Goal: Task Accomplishment & Management: Use online tool/utility

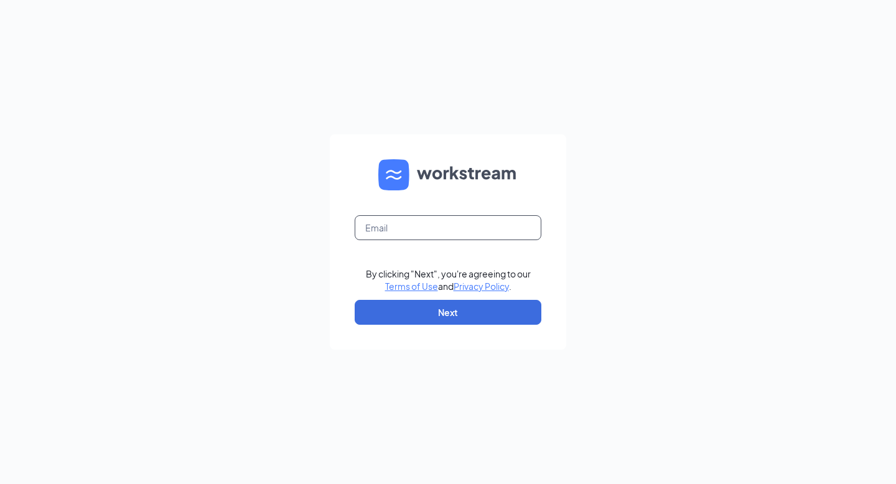
click at [423, 226] on input "text" at bounding box center [448, 227] width 187 height 25
type input "[PERSON_NAME][DOMAIN_NAME][EMAIL_ADDRESS][PERSON_NAME][DOMAIN_NAME]"
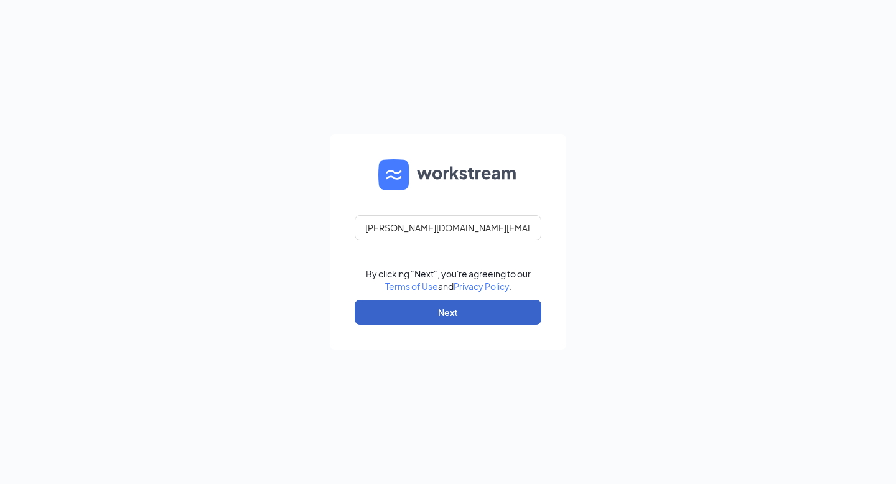
click at [486, 319] on button "Next" at bounding box center [448, 312] width 187 height 25
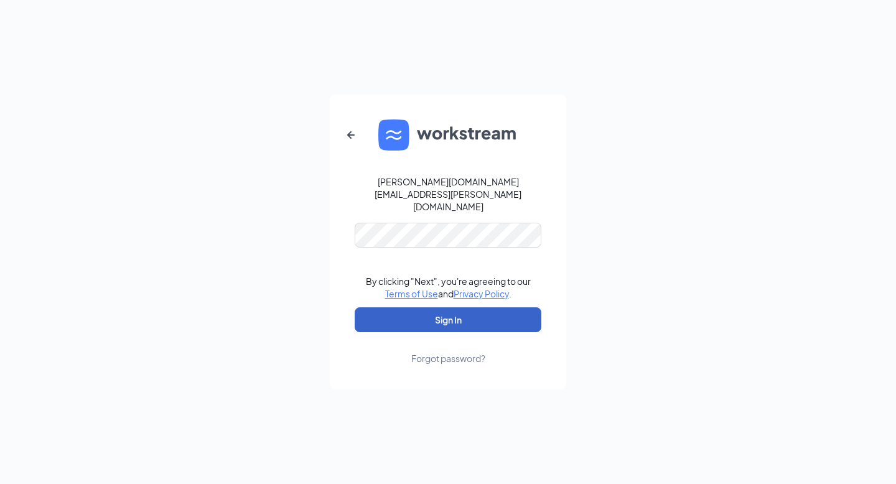
click at [452, 307] on button "Sign In" at bounding box center [448, 319] width 187 height 25
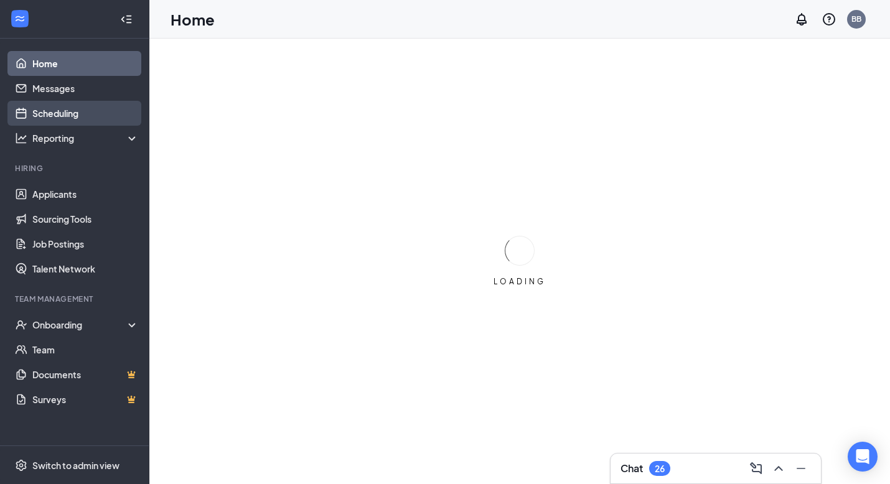
click at [78, 114] on link "Scheduling" at bounding box center [85, 113] width 106 height 25
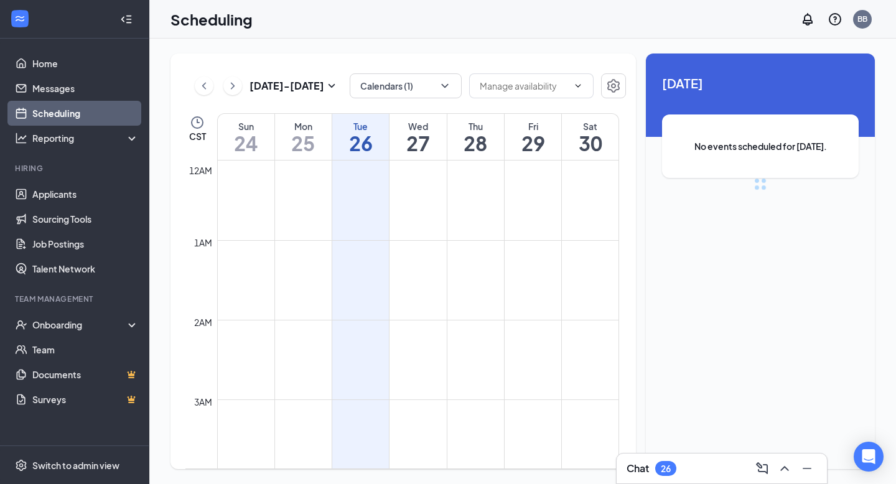
scroll to position [612, 0]
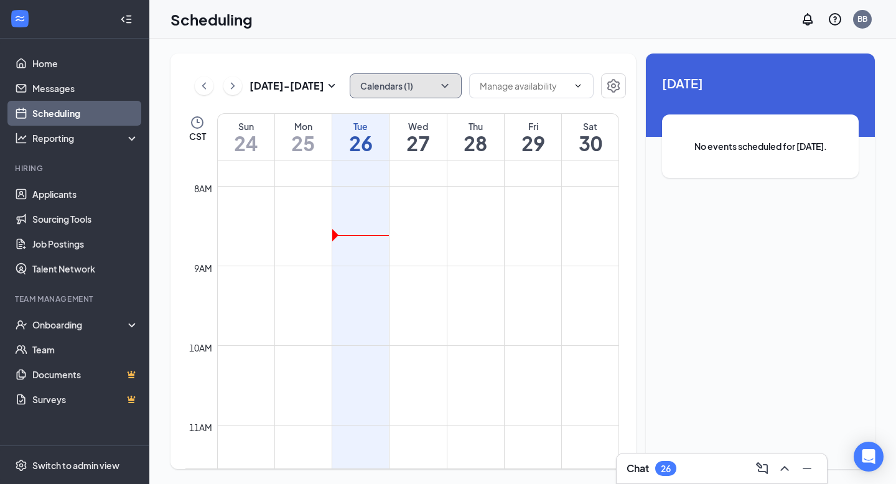
click at [433, 93] on button "Calendars (1)" at bounding box center [406, 85] width 112 height 25
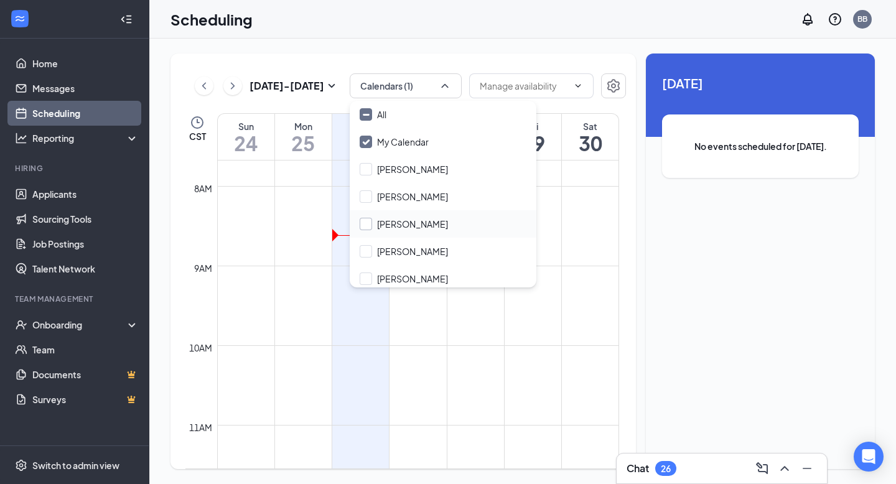
click at [367, 228] on input "[PERSON_NAME]" at bounding box center [404, 224] width 88 height 12
checkbox input "true"
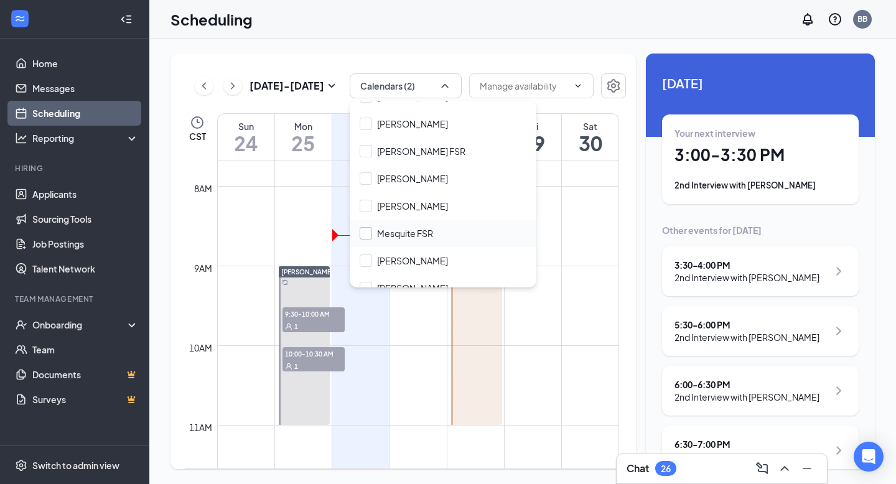
scroll to position [156, 0]
click at [362, 207] on input "[PERSON_NAME]" at bounding box center [404, 205] width 88 height 12
checkbox input "true"
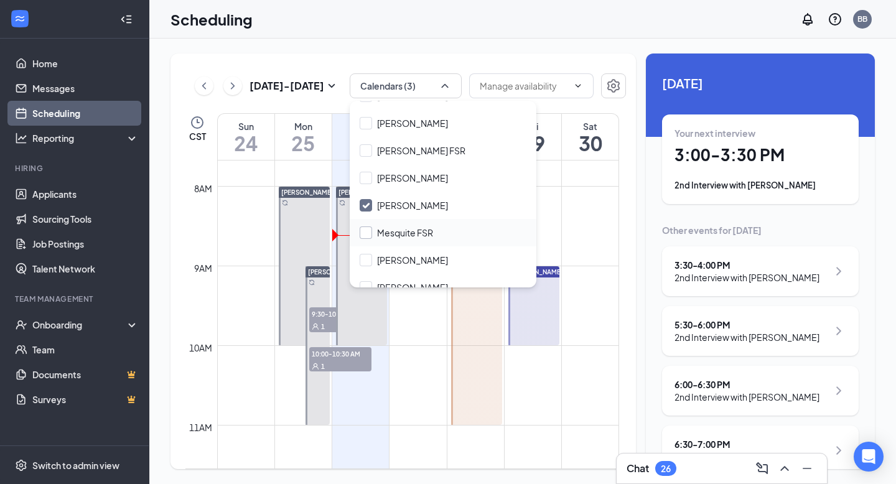
click at [363, 235] on input "Mesquite FSR" at bounding box center [396, 233] width 73 height 12
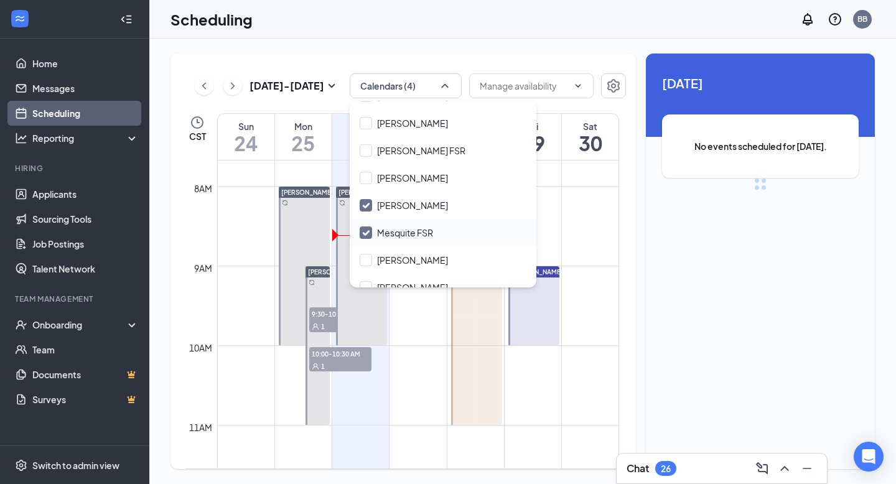
checkbox input "true"
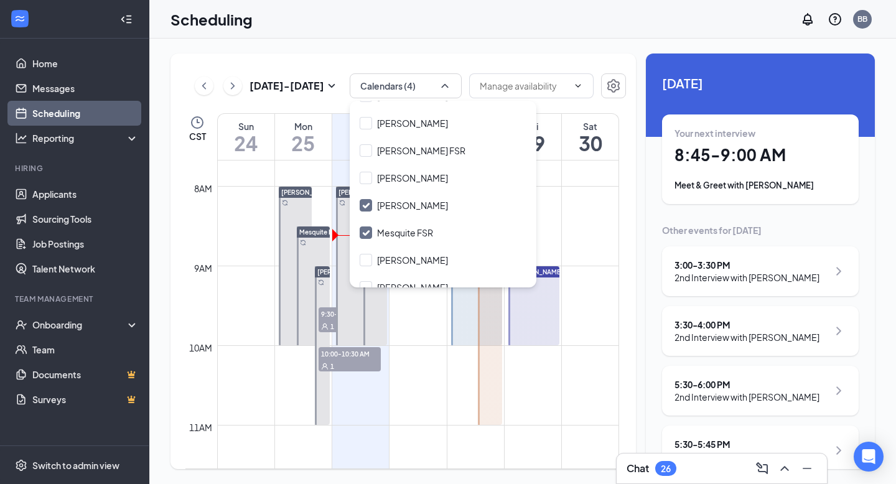
click at [242, 269] on td at bounding box center [418, 276] width 402 height 20
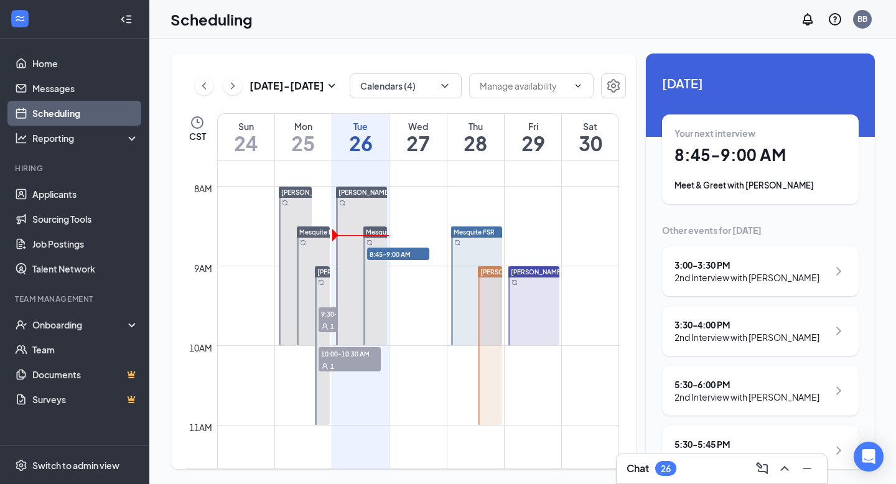
click at [772, 183] on div "Meet & Greet with [PERSON_NAME]" at bounding box center [761, 185] width 172 height 12
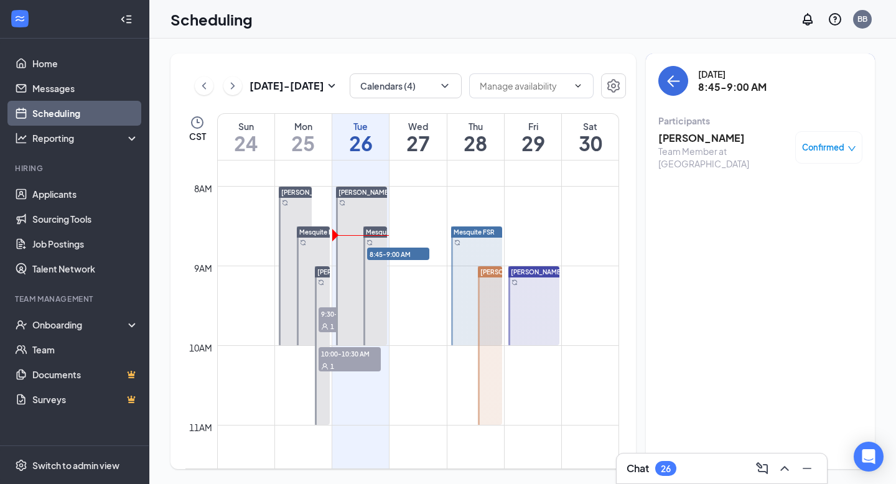
click at [714, 138] on h3 "[PERSON_NAME]" at bounding box center [723, 138] width 131 height 14
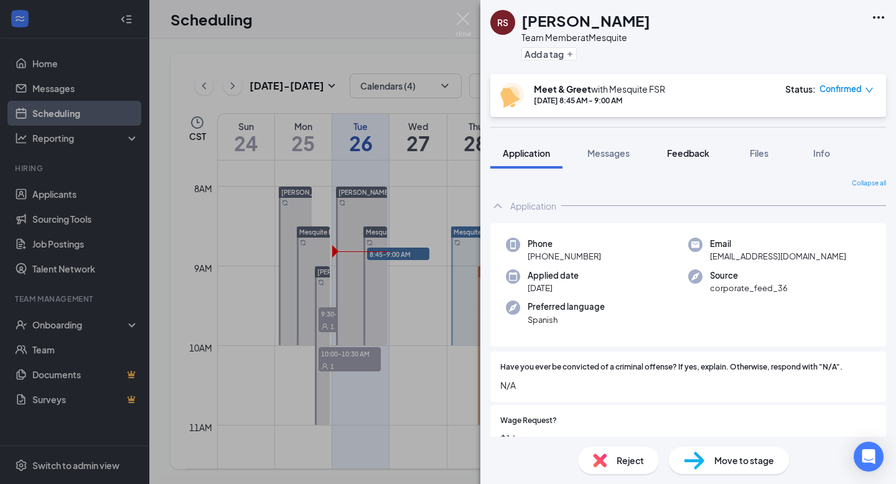
click at [684, 147] on span "Feedback" at bounding box center [688, 152] width 42 height 11
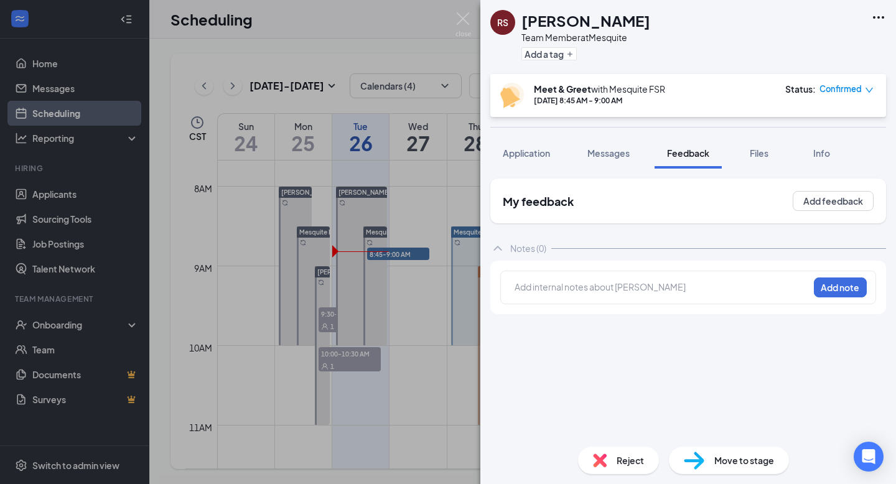
click at [579, 291] on div at bounding box center [661, 287] width 293 height 13
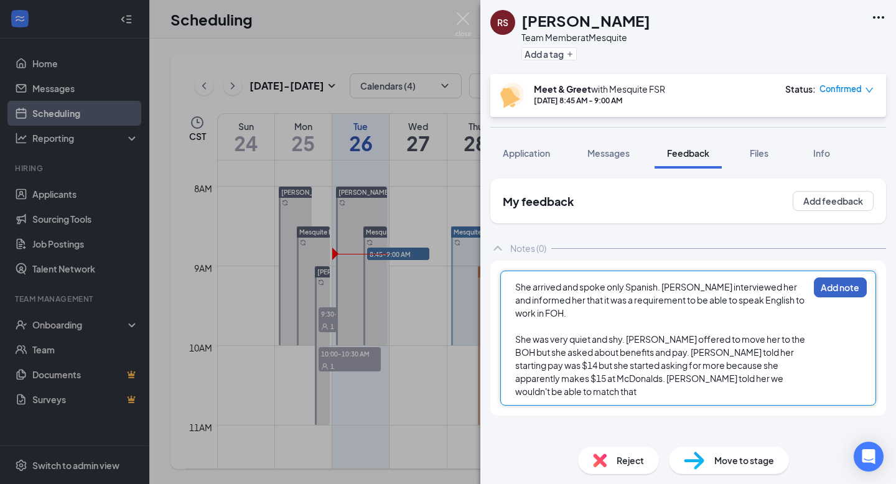
click at [843, 286] on button "Add note" at bounding box center [840, 288] width 53 height 20
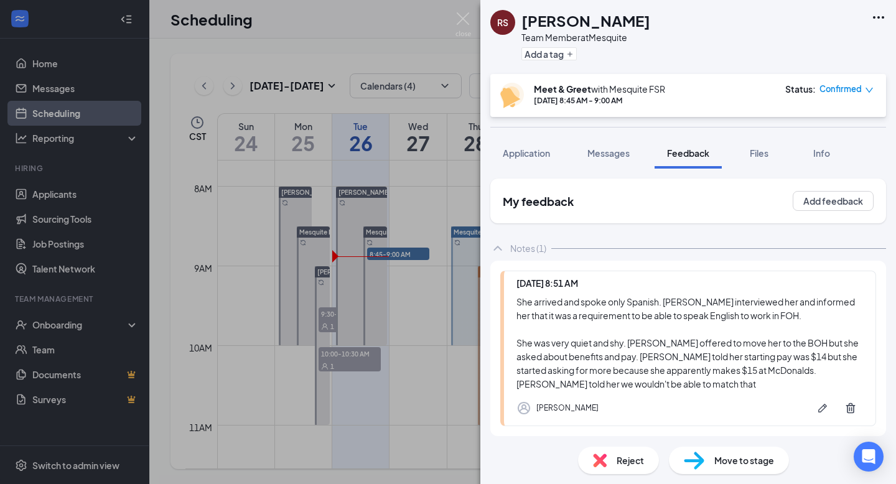
click at [609, 461] on div "Reject" at bounding box center [618, 460] width 81 height 27
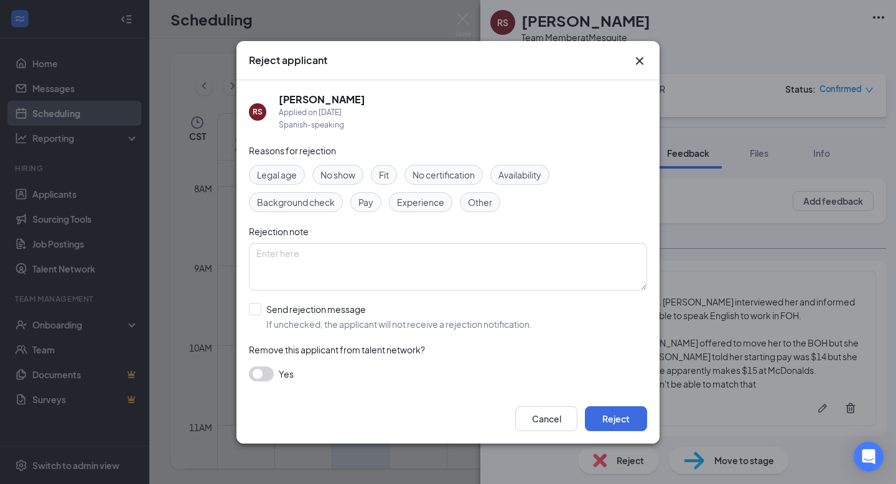
click at [388, 176] on span "Fit" at bounding box center [384, 175] width 10 height 14
click at [604, 425] on button "Reject" at bounding box center [616, 418] width 62 height 25
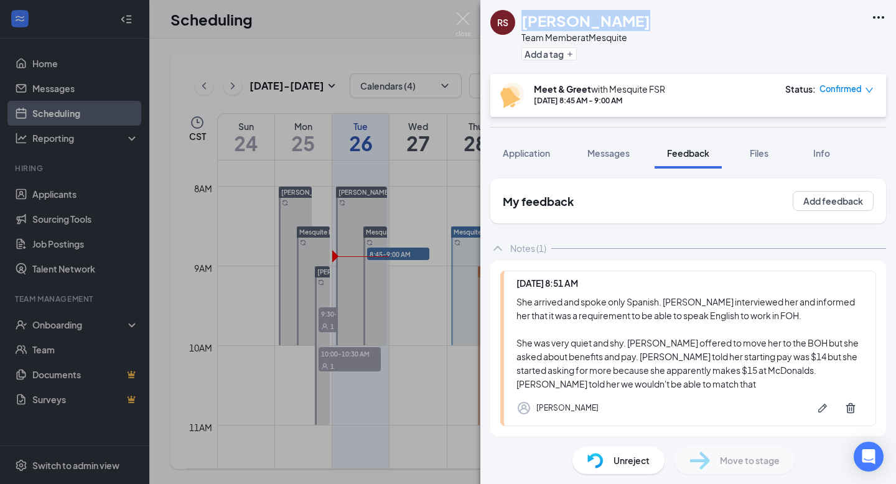
drag, startPoint x: 624, startPoint y: 26, endPoint x: 512, endPoint y: 26, distance: 112.6
click at [512, 26] on div "RS [PERSON_NAME] Team Member at [GEOGRAPHIC_DATA] Add a tag" at bounding box center [570, 37] width 160 height 54
copy div "[PERSON_NAME]"
click at [466, 17] on img at bounding box center [464, 24] width 16 height 24
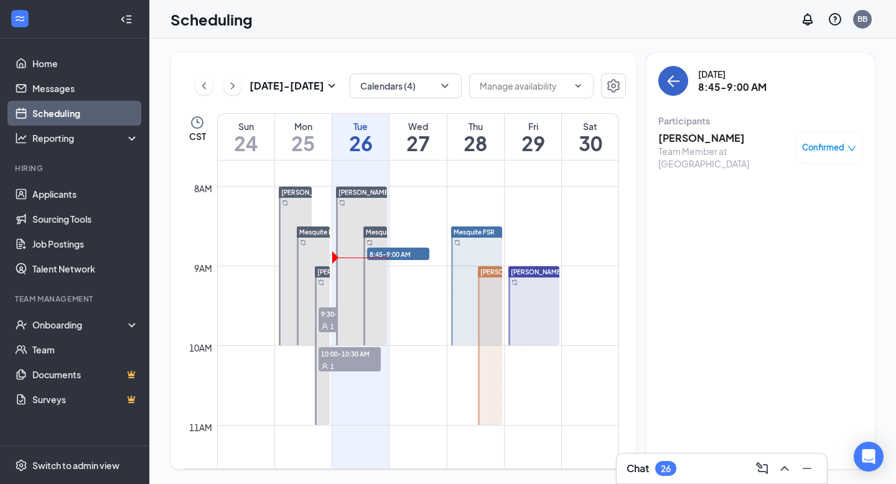
click at [686, 79] on button "back-button" at bounding box center [673, 81] width 30 height 30
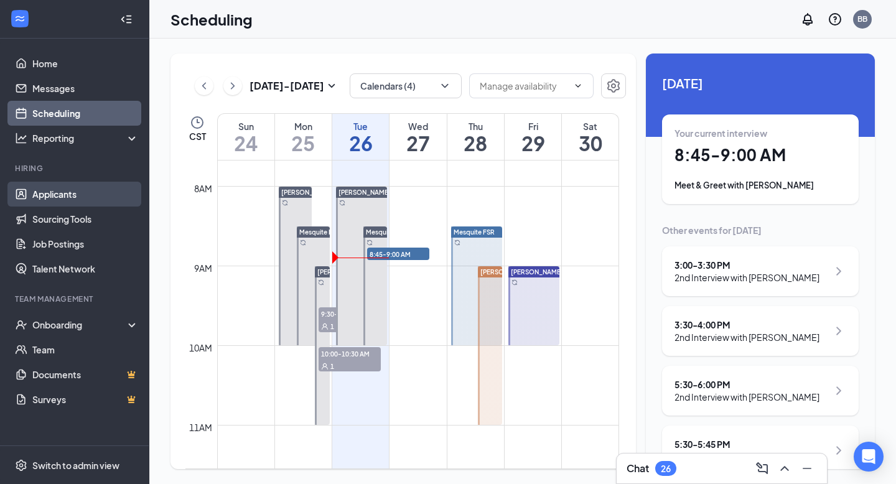
click at [49, 193] on link "Applicants" at bounding box center [85, 194] width 106 height 25
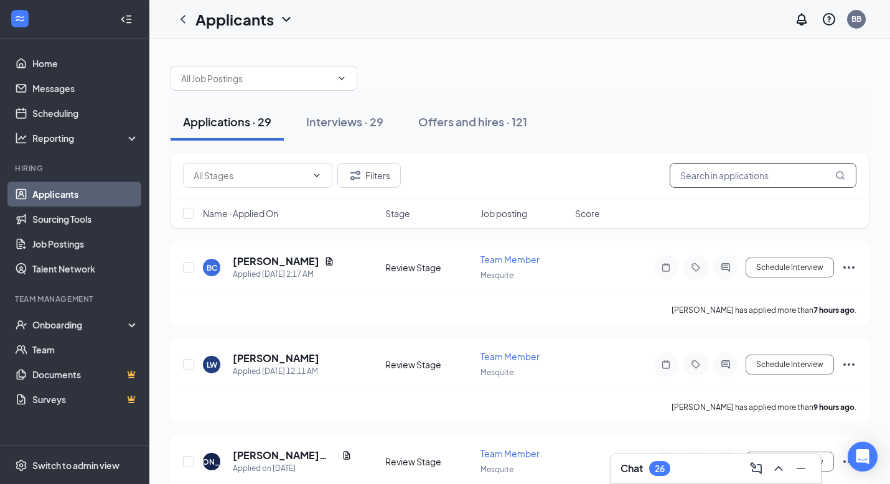
click at [711, 187] on input "text" at bounding box center [763, 175] width 187 height 25
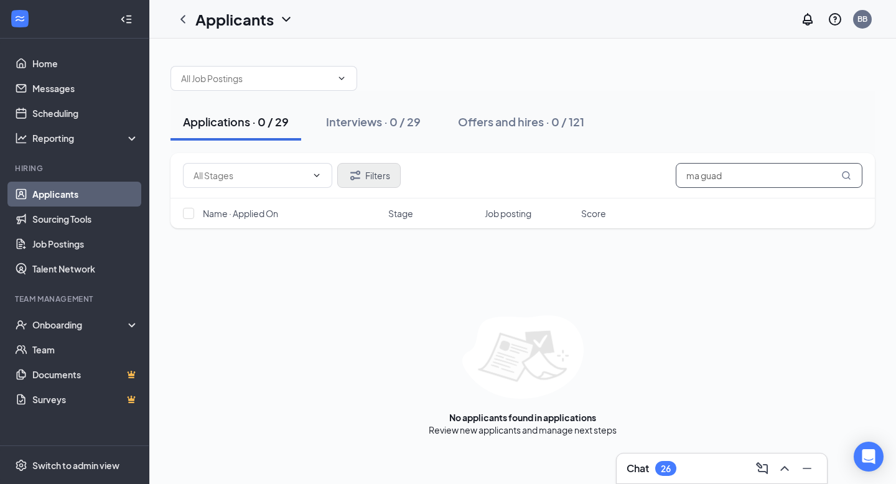
type input "ma guad"
click at [360, 179] on icon "Filter" at bounding box center [355, 175] width 15 height 15
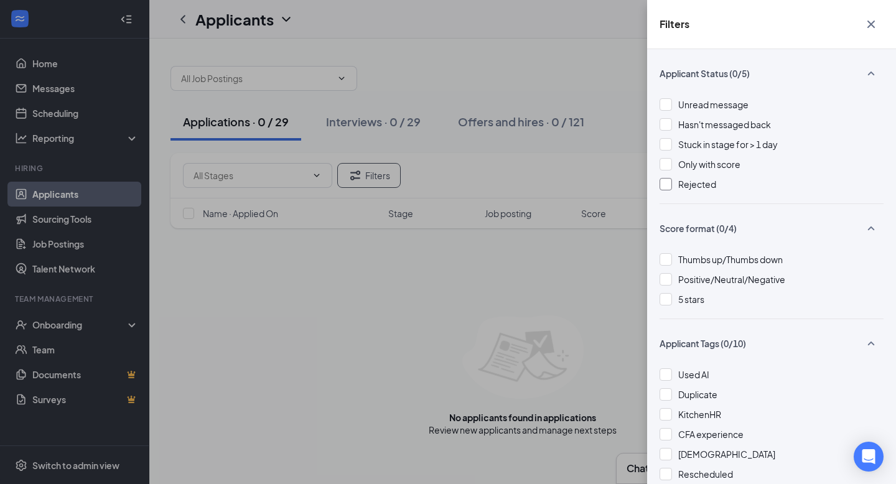
click at [667, 187] on div at bounding box center [666, 184] width 12 height 12
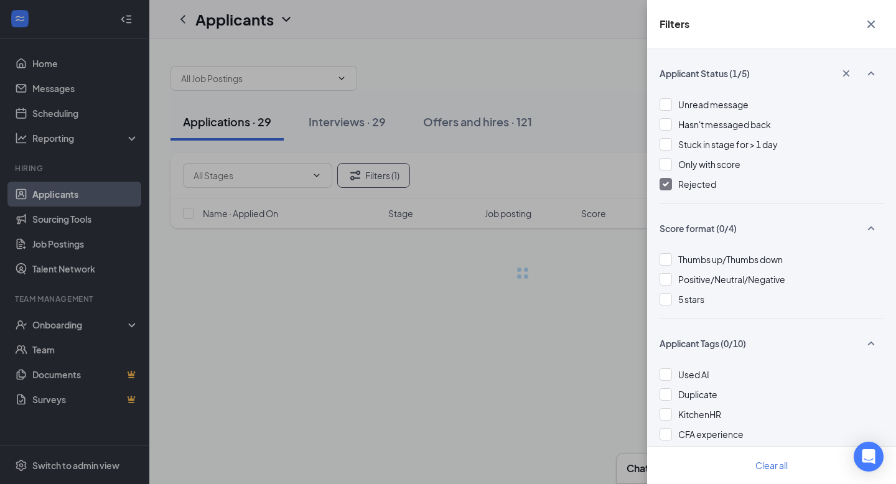
click at [564, 335] on div "Filters Applicant Status (1/5) Unread message Hasn't messaged back Stuck in sta…" at bounding box center [448, 242] width 896 height 484
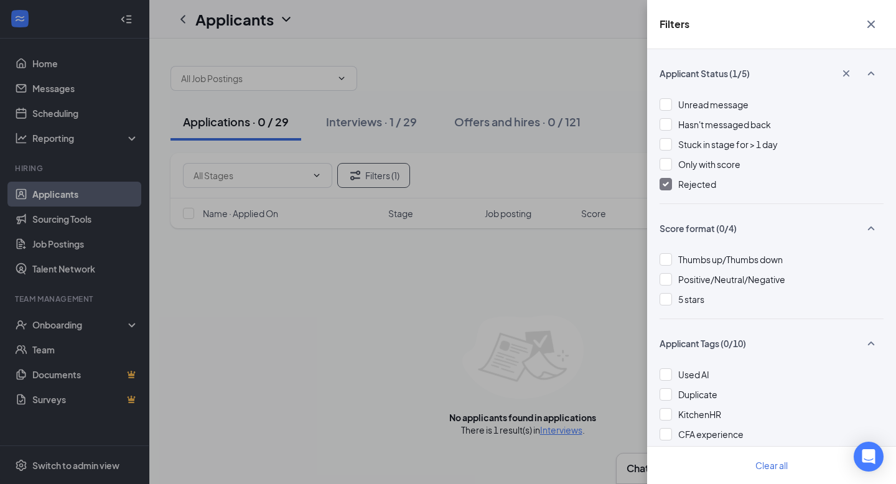
click at [868, 26] on icon "Cross" at bounding box center [871, 24] width 15 height 15
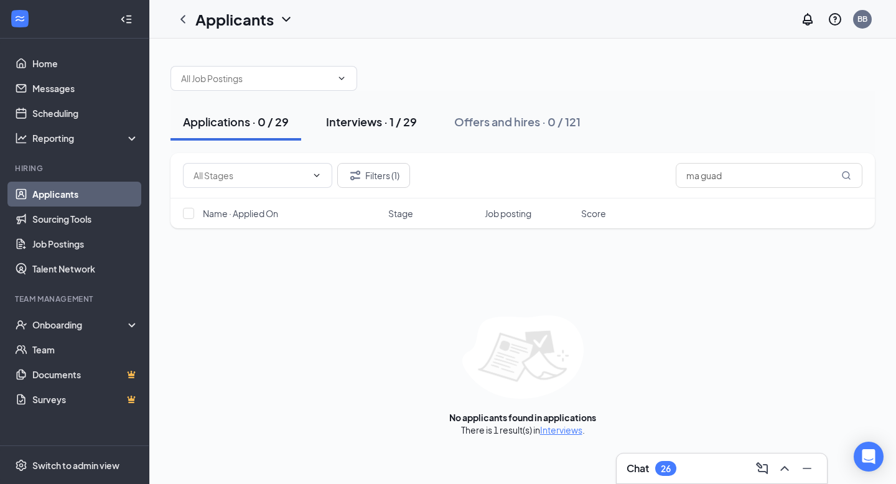
click at [392, 132] on button "Interviews · 1 / 29" at bounding box center [372, 121] width 116 height 37
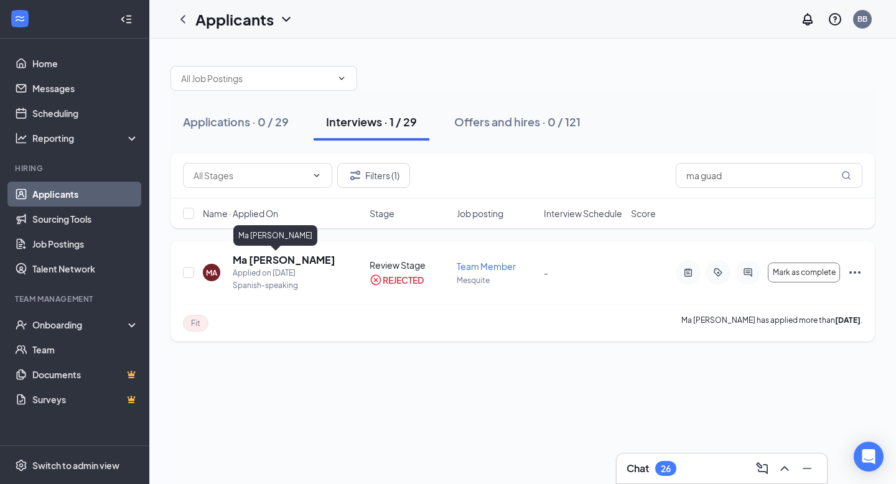
click at [301, 263] on h5 "Ma [PERSON_NAME]" at bounding box center [284, 260] width 103 height 14
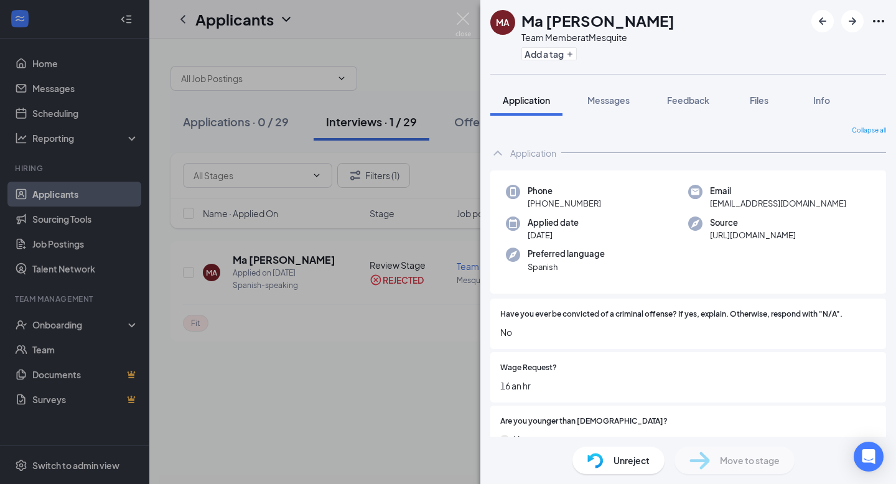
drag, startPoint x: 717, startPoint y: 19, endPoint x: 517, endPoint y: 16, distance: 199.8
click at [517, 16] on div "MA Ma [PERSON_NAME] Team Member at [GEOGRAPHIC_DATA] Add a tag" at bounding box center [688, 37] width 416 height 74
click at [522, 21] on h1 "Ma [PERSON_NAME]" at bounding box center [598, 20] width 153 height 21
click at [526, 21] on h1 "Ma [PERSON_NAME]" at bounding box center [598, 20] width 153 height 21
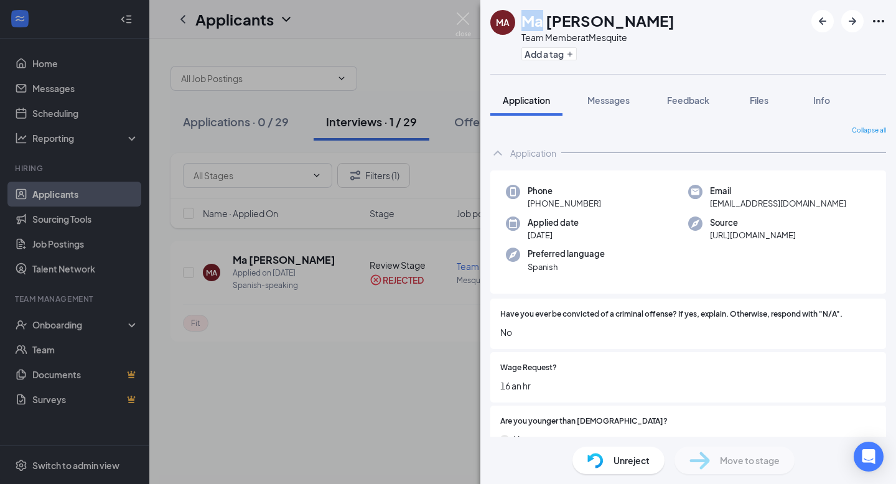
click at [526, 21] on h1 "Ma [PERSON_NAME]" at bounding box center [598, 20] width 153 height 21
drag, startPoint x: 523, startPoint y: 21, endPoint x: 723, endPoint y: 23, distance: 200.4
click at [723, 23] on div "MA Ma [PERSON_NAME] Team Member at [GEOGRAPHIC_DATA] Add a tag" at bounding box center [688, 37] width 416 height 74
copy h1 "Ma [PERSON_NAME]"
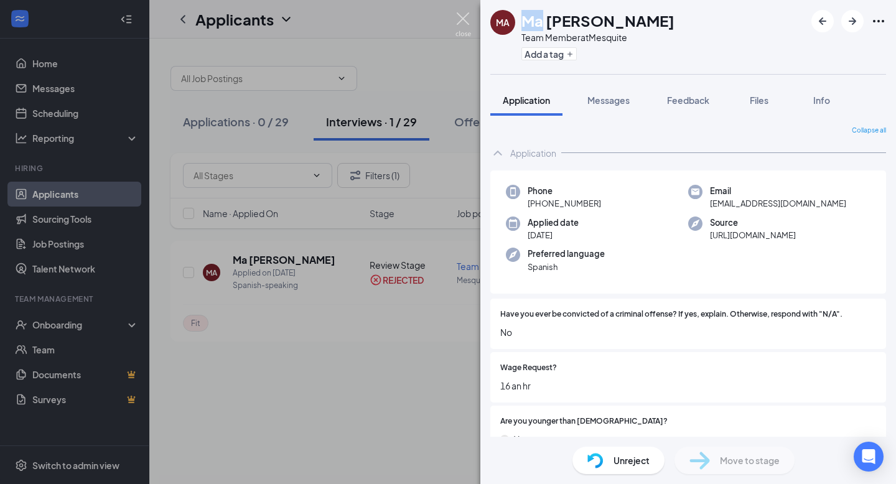
click at [464, 22] on img at bounding box center [464, 24] width 16 height 24
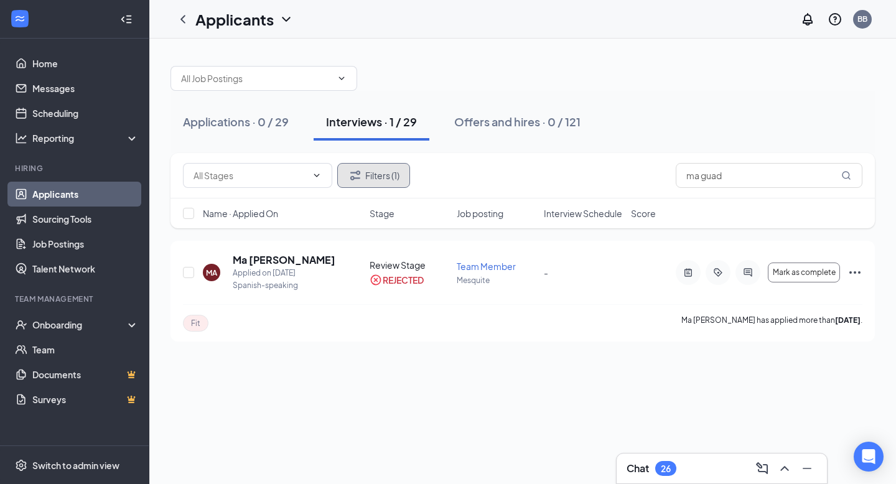
click at [384, 185] on button "Filters (1)" at bounding box center [373, 175] width 73 height 25
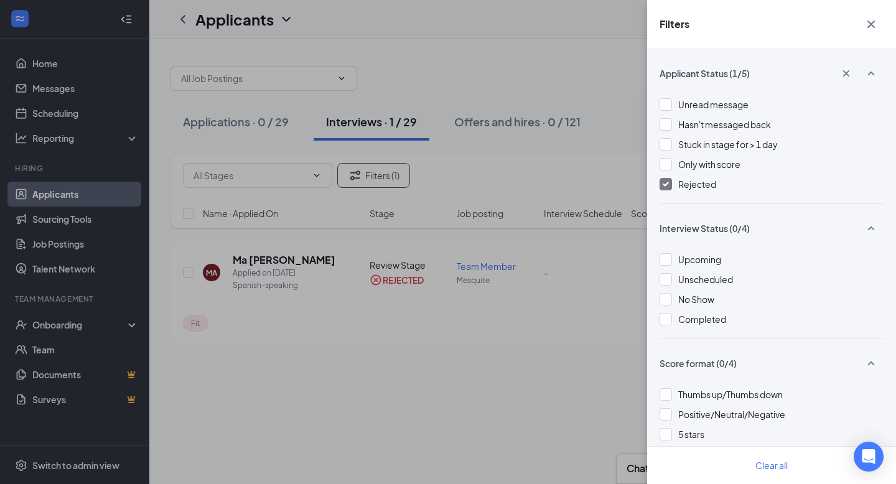
click at [665, 185] on img at bounding box center [666, 184] width 6 height 5
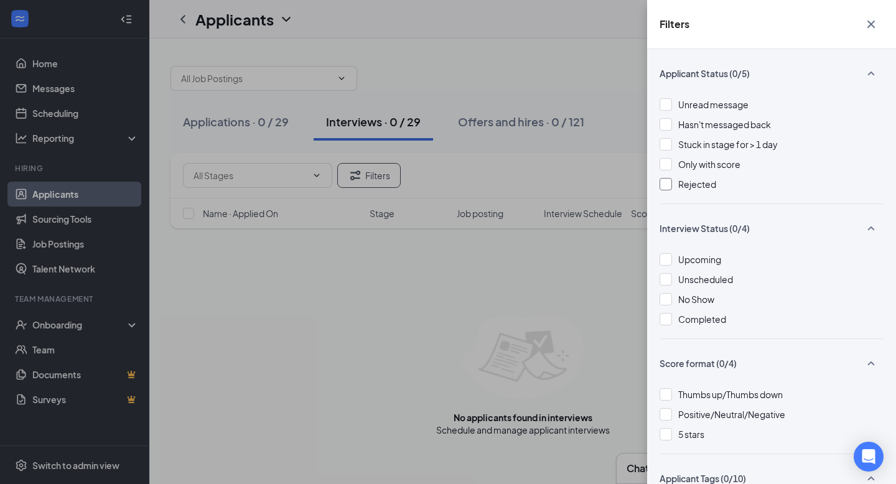
click at [874, 24] on icon "Cross" at bounding box center [871, 24] width 15 height 15
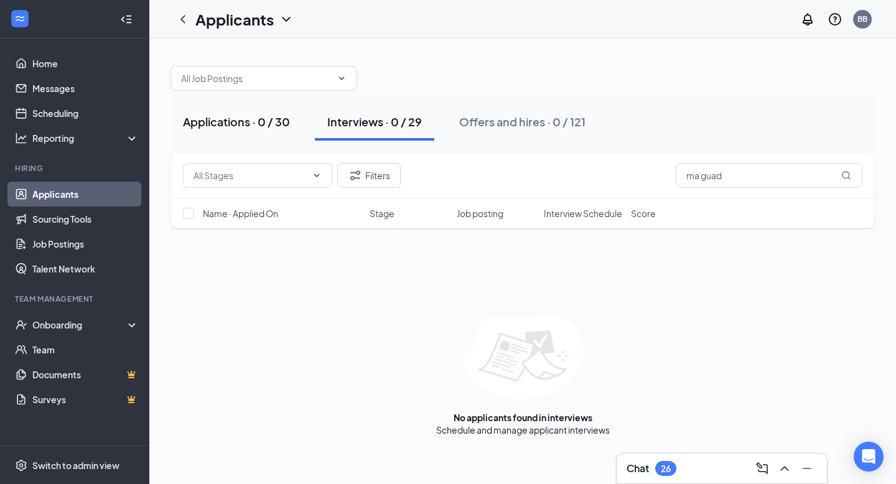
click at [227, 126] on div "Applications · 0 / 30" at bounding box center [236, 122] width 107 height 16
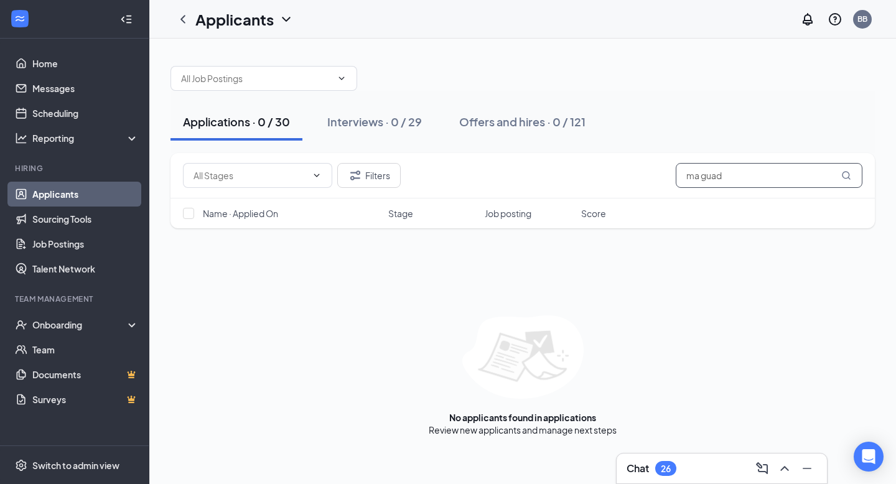
click at [719, 171] on input "ma guad" at bounding box center [769, 175] width 187 height 25
